Goal: Task Accomplishment & Management: Manage account settings

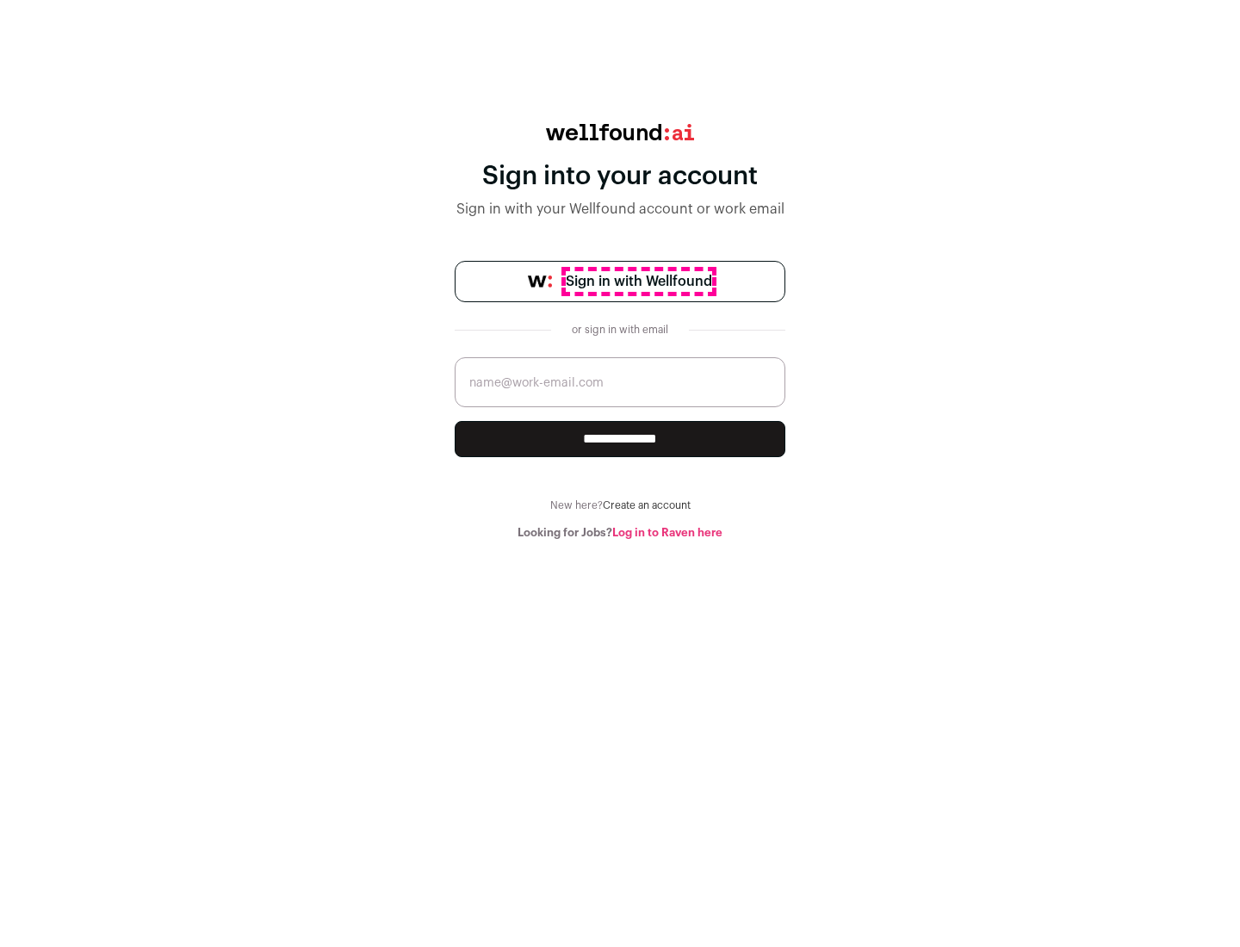
click at [638, 282] on span "Sign in with Wellfound" at bounding box center [639, 281] width 146 height 21
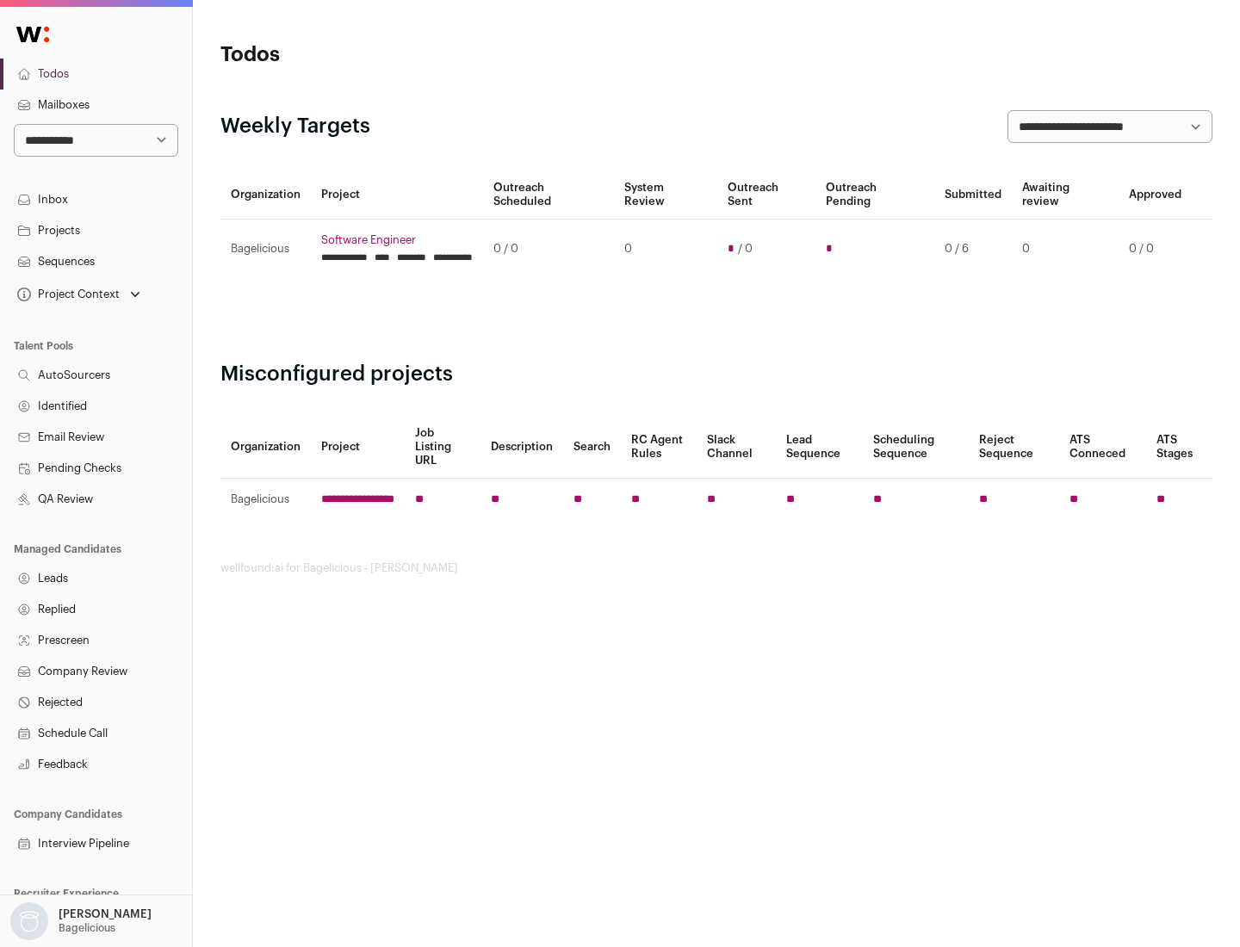
click at [96, 230] on link "Projects" at bounding box center [96, 230] width 192 height 31
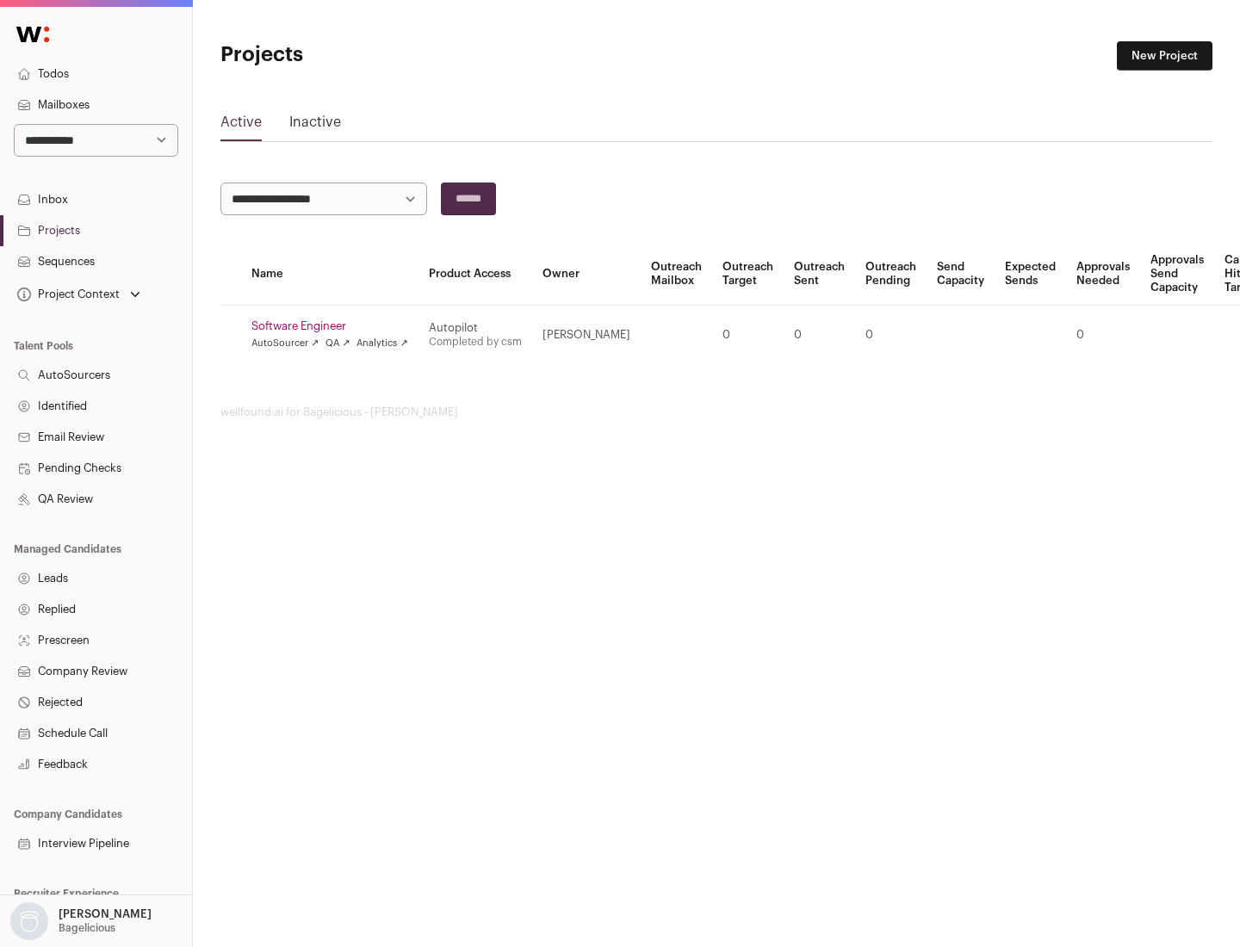
click at [335, 326] on link "Software Engineer" at bounding box center [329, 326] width 157 height 14
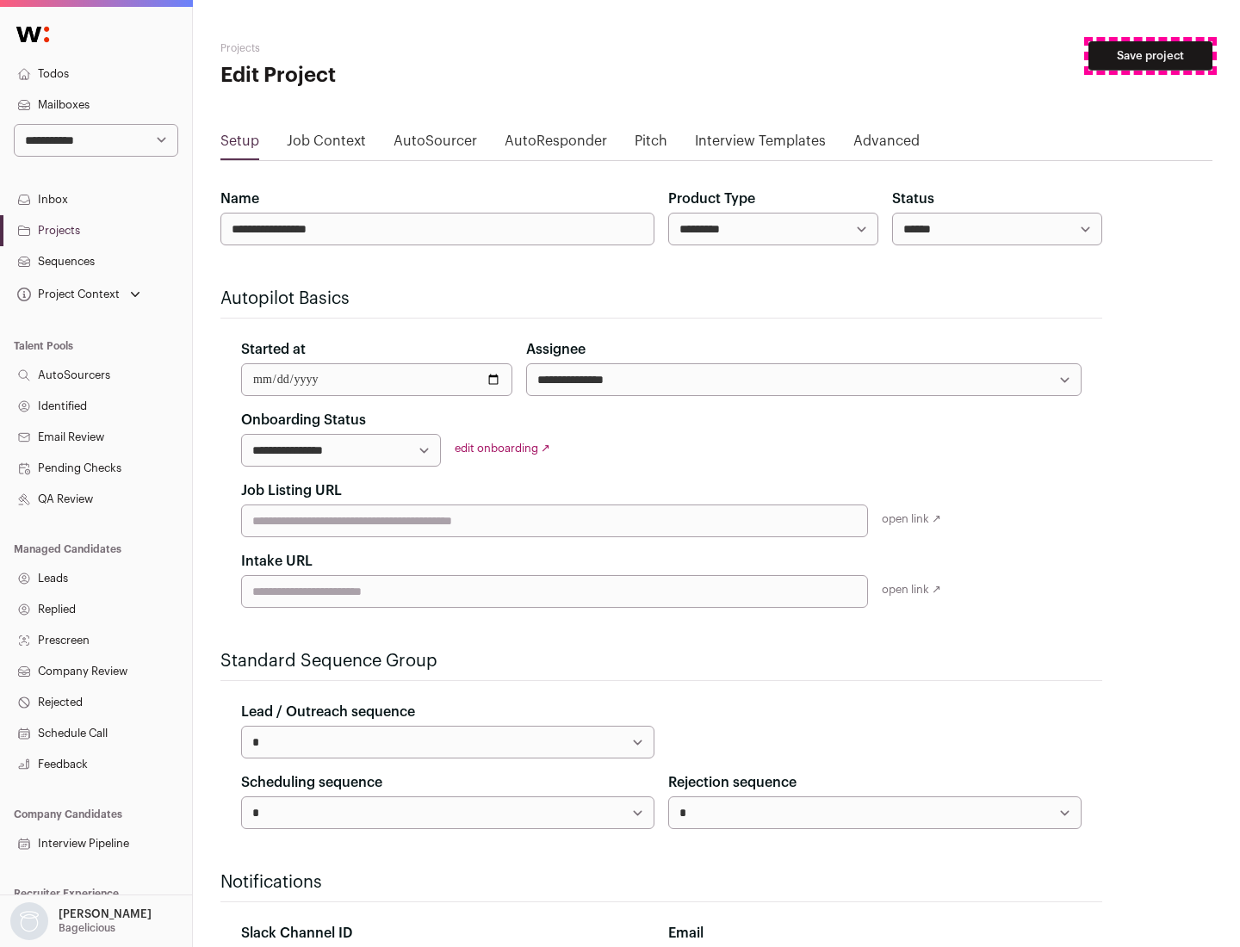
click at [1150, 56] on button "Save project" at bounding box center [1150, 55] width 124 height 29
